Goal: Task Accomplishment & Management: Use online tool/utility

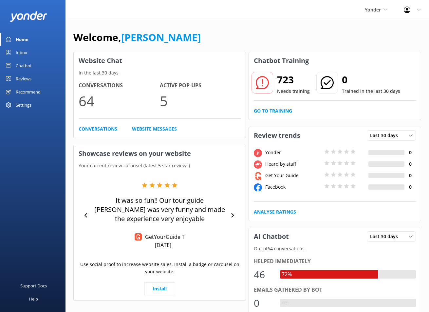
click at [26, 53] on div "Inbox" at bounding box center [21, 52] width 11 height 13
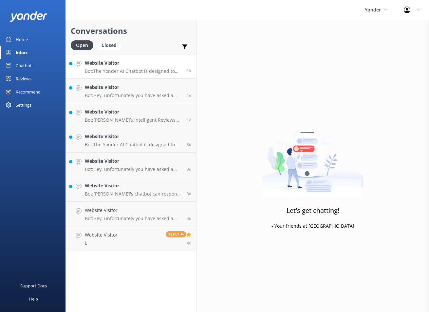
click at [133, 69] on p "Bot: The Yonder AI Chatbot is designed to provide instant 24/7 answers, boost b…" at bounding box center [133, 71] width 97 height 6
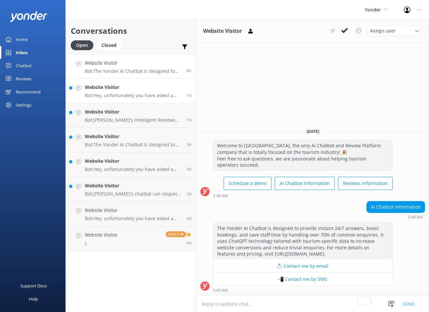
click at [132, 92] on p "Bot: Hey, unfortunately you have asked a question that is outside of my knowled…" at bounding box center [133, 95] width 97 height 6
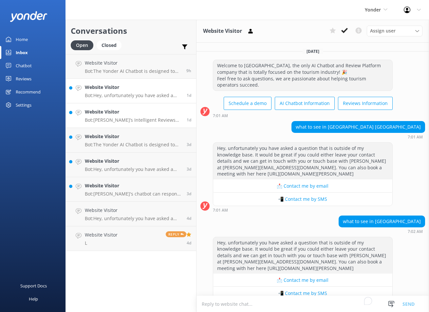
scroll to position [14, 0]
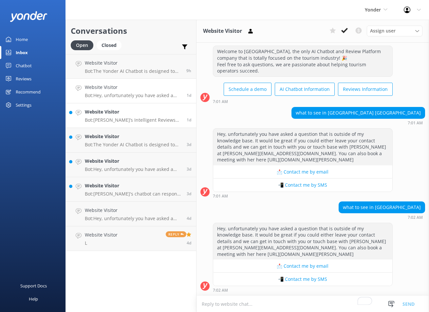
click at [132, 119] on p "Bot: [PERSON_NAME]’s Intelligent Reviews helps you maximize 5-star reviews and …" at bounding box center [133, 120] width 97 height 6
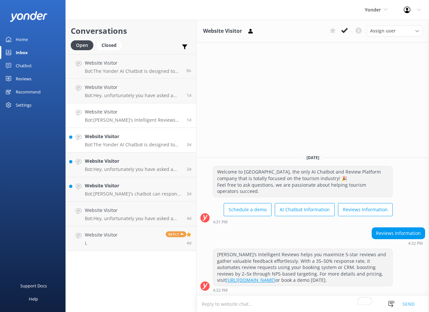
click at [131, 140] on h4 "Website Visitor" at bounding box center [133, 136] width 97 height 7
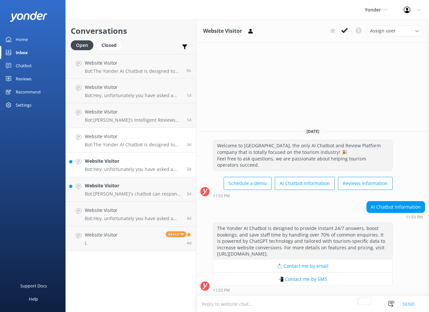
click at [126, 161] on h4 "Website Visitor" at bounding box center [133, 160] width 97 height 7
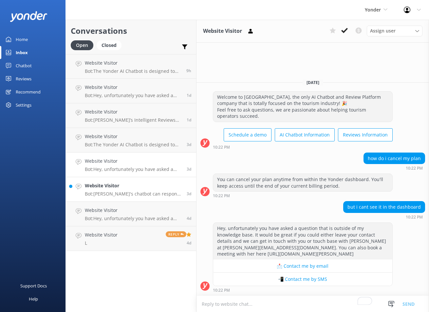
click at [123, 188] on h4 "Website Visitor" at bounding box center [133, 185] width 97 height 7
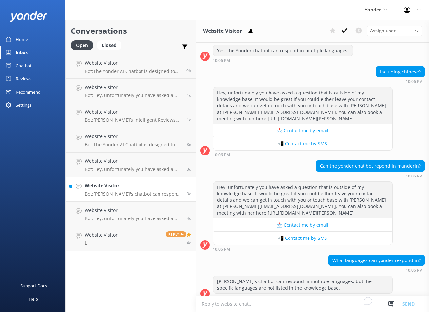
scroll to position [105, 0]
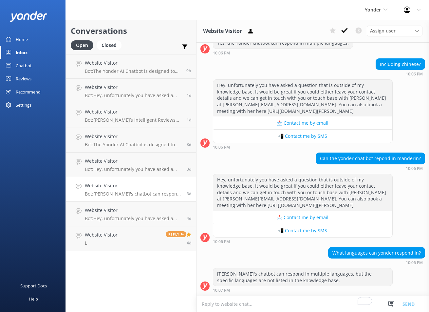
click at [30, 67] on div "Chatbot" at bounding box center [24, 65] width 16 height 13
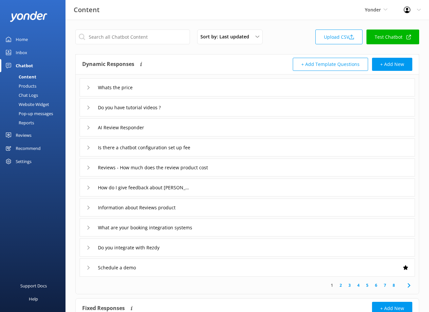
click at [89, 87] on use at bounding box center [89, 88] width 2 height 4
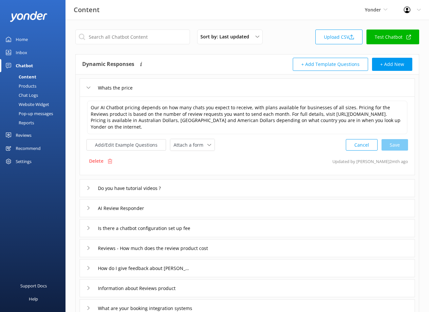
click at [89, 87] on icon at bounding box center [89, 88] width 4 height 4
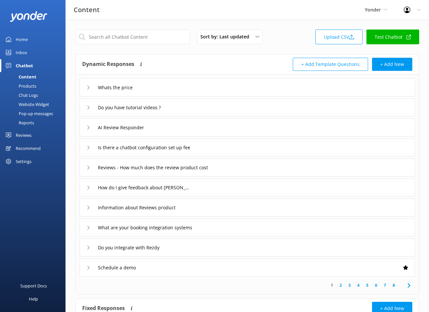
click at [32, 115] on div "Pop-up messages" at bounding box center [28, 113] width 49 height 9
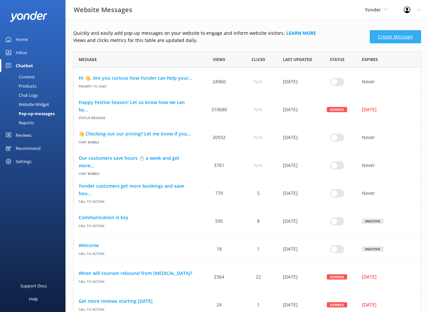
click at [397, 38] on link "Create Message" at bounding box center [395, 36] width 51 height 13
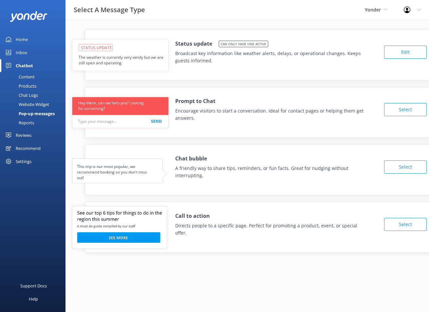
click at [122, 58] on use at bounding box center [120, 54] width 96 height 31
click at [394, 54] on button "Edit" at bounding box center [406, 52] width 43 height 13
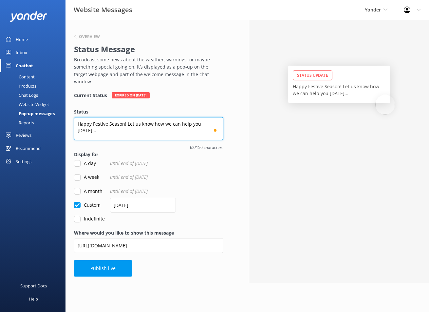
drag, startPoint x: 216, startPoint y: 116, endPoint x: 71, endPoint y: 117, distance: 144.6
click at [71, 117] on div "Overview Status Message Broadcast some news about the weather, warnings, or may…" at bounding box center [149, 151] width 167 height 263
click at [79, 160] on input "A day" at bounding box center [77, 163] width 7 height 7
checkbox input "true"
checkbox input "false"
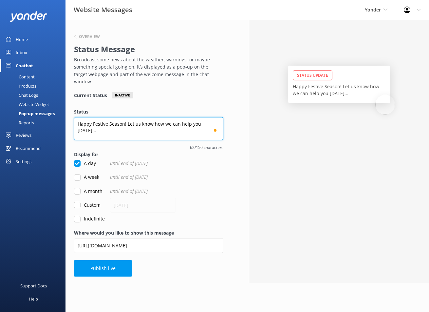
click at [158, 117] on textarea "Happy Festive Season! Let us know how we can help you [DATE]..." at bounding box center [148, 128] width 149 height 23
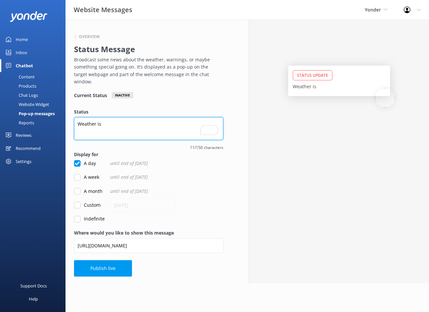
click at [145, 117] on textarea "Weather is" at bounding box center [148, 128] width 149 height 23
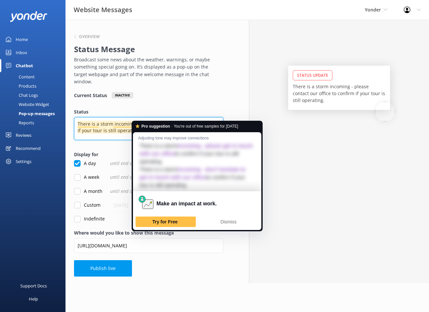
click at [188, 117] on textarea "There is a storm incoming - please contact our office to confirm if your tour i…" at bounding box center [148, 128] width 149 height 23
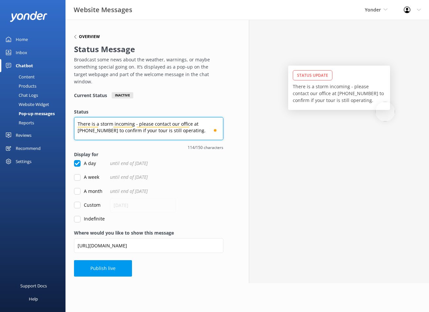
type textarea "There is a storm incoming - please contact our office at [PHONE_NUMBER] to conf…"
click at [92, 36] on h6 "Overview" at bounding box center [89, 37] width 21 height 4
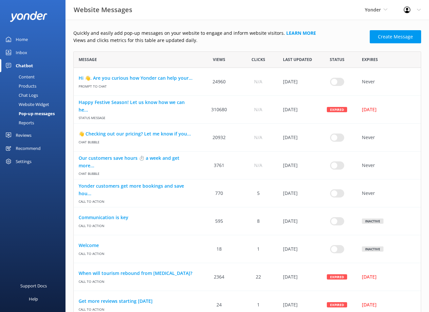
scroll to position [463, 348]
click at [400, 39] on link "Create Message" at bounding box center [395, 36] width 51 height 13
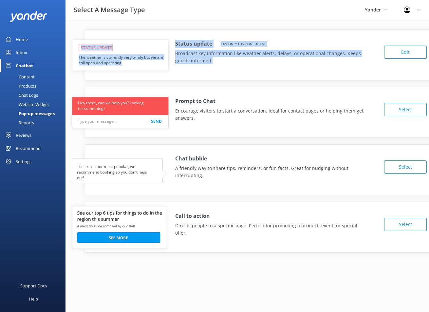
drag, startPoint x: 215, startPoint y: 61, endPoint x: 163, endPoint y: 41, distance: 56.4
click at [163, 41] on div "Status update Can only have one active Broadcast key information like weather a…" at bounding box center [261, 55] width 352 height 51
click at [200, 59] on p "Broadcast key information like weather alerts, delays, or operational changes. …" at bounding box center [270, 57] width 191 height 15
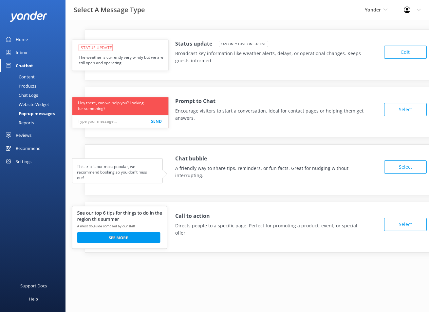
click at [267, 223] on p "Directs people to a specific page. Perfect for promoting a product, event, or s…" at bounding box center [270, 229] width 191 height 15
click at [389, 222] on button "Select" at bounding box center [406, 224] width 43 height 13
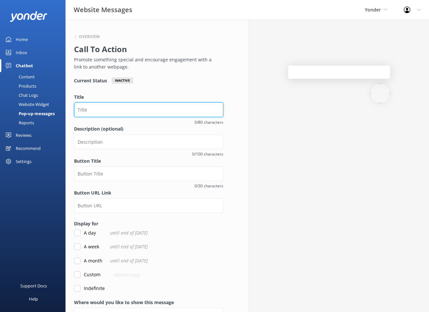
click at [160, 111] on input "Title" at bounding box center [148, 109] width 149 height 15
type input "P"
type input "Fall discount"
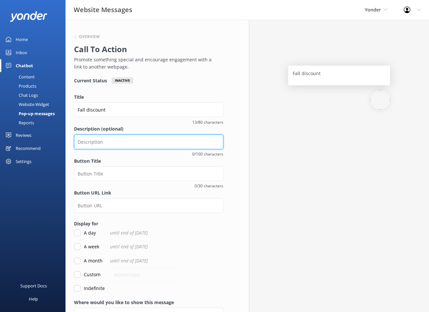
click at [149, 141] on input "Description (optional)" at bounding box center [148, 141] width 149 height 15
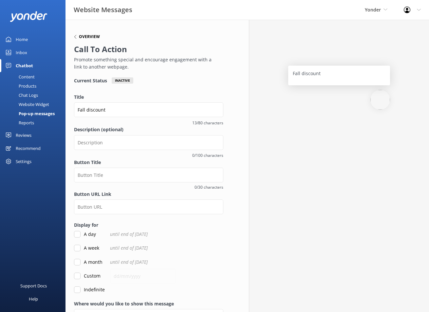
click at [90, 36] on h6 "Overview" at bounding box center [89, 37] width 21 height 4
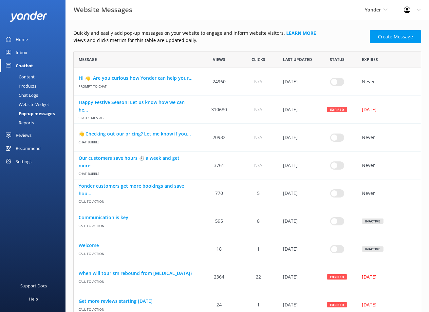
scroll to position [463, 348]
